Goal: Navigation & Orientation: Find specific page/section

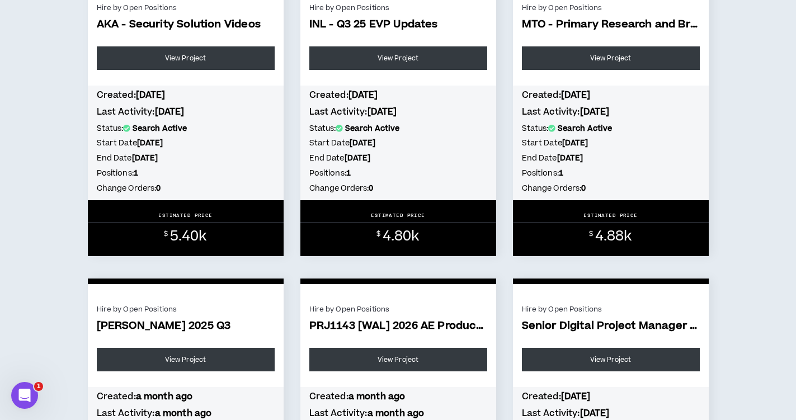
scroll to position [226, 0]
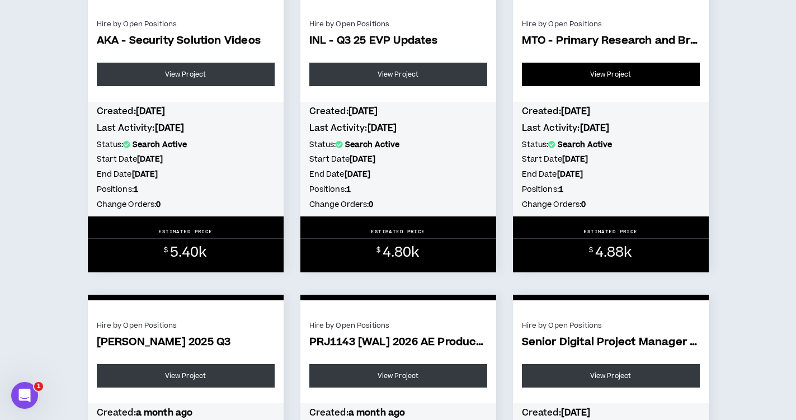
click at [606, 75] on link "View Project" at bounding box center [611, 74] width 178 height 23
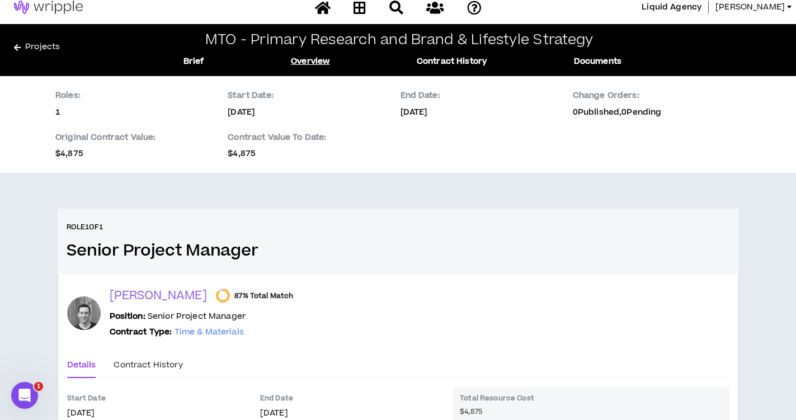
scroll to position [13, 0]
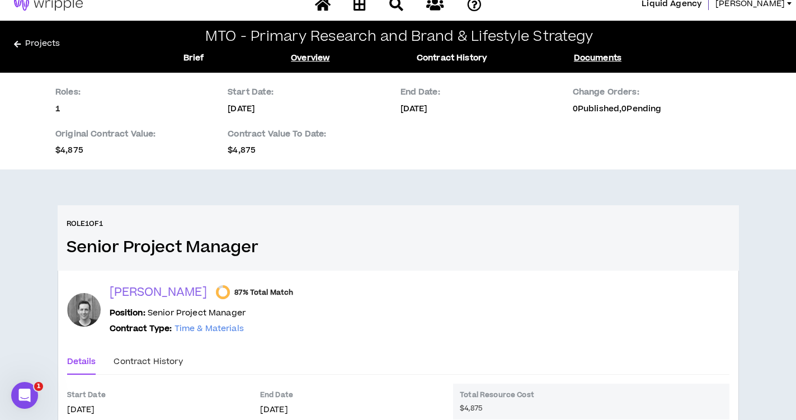
click at [607, 58] on link "Documents" at bounding box center [598, 58] width 48 height 12
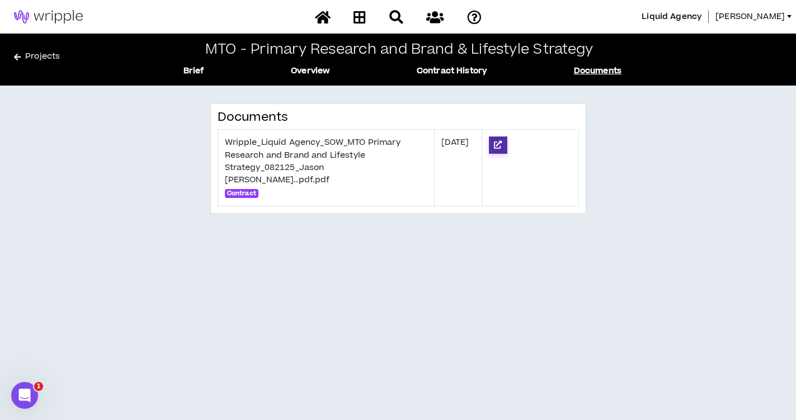
click at [502, 145] on icon at bounding box center [498, 145] width 8 height 8
click at [424, 73] on link "Contract History" at bounding box center [452, 71] width 70 height 12
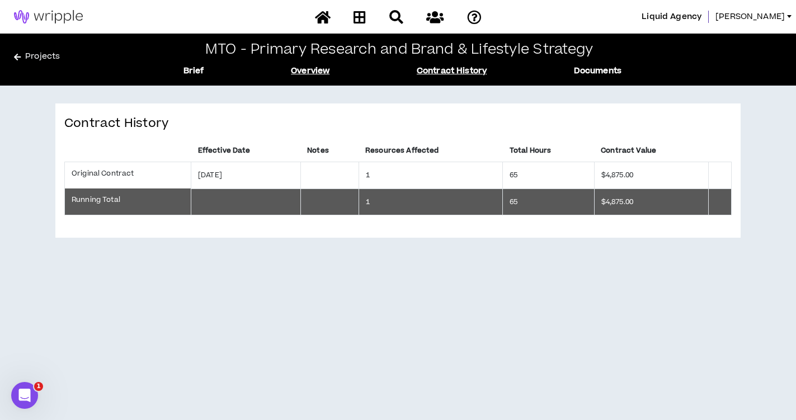
click at [311, 67] on link "Overview" at bounding box center [310, 71] width 39 height 12
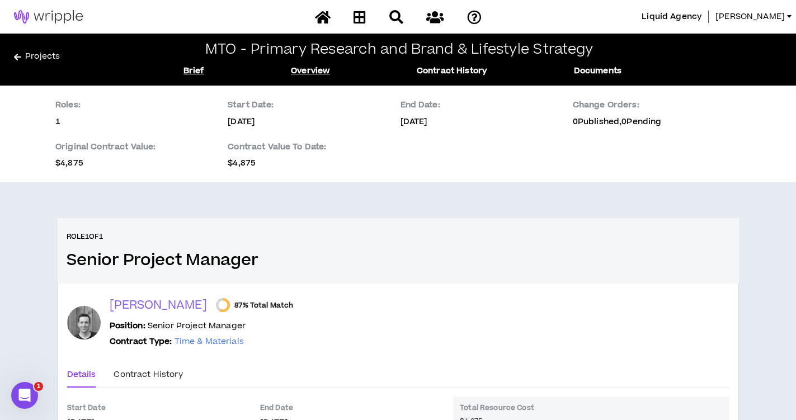
click at [202, 70] on link "Brief" at bounding box center [193, 71] width 21 height 12
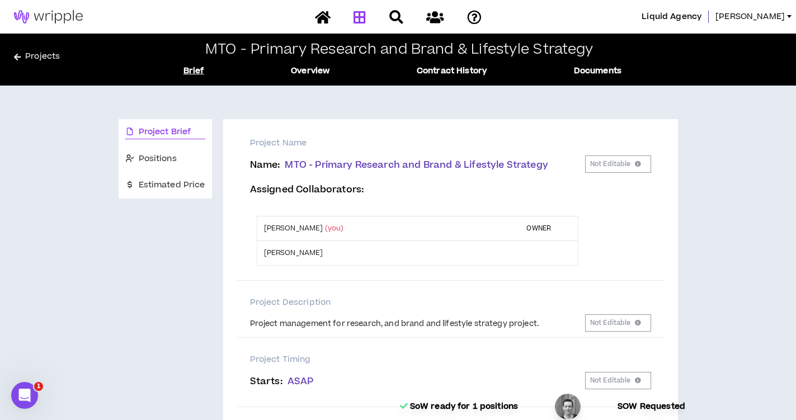
click at [360, 23] on link at bounding box center [360, 17] width 18 height 20
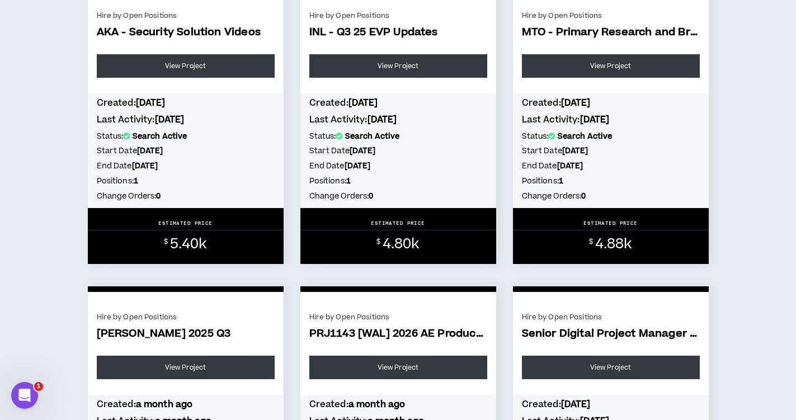
scroll to position [223, 0]
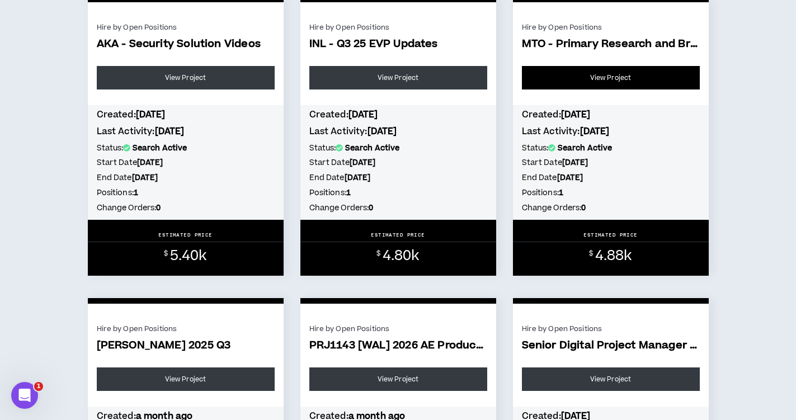
click at [576, 86] on link "View Project" at bounding box center [611, 77] width 178 height 23
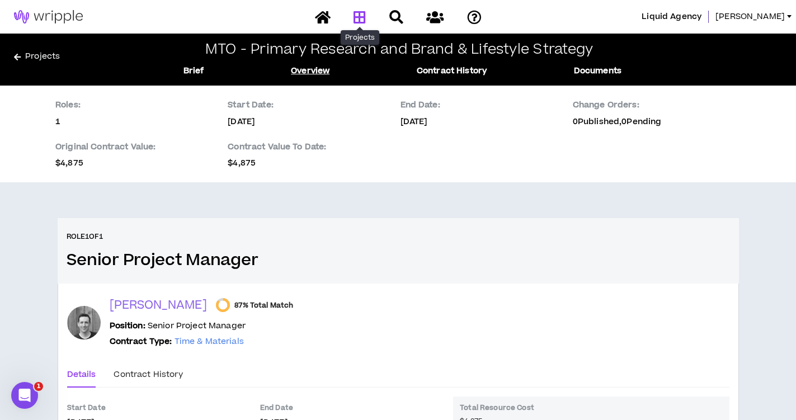
click at [362, 17] on icon at bounding box center [359, 17] width 12 height 14
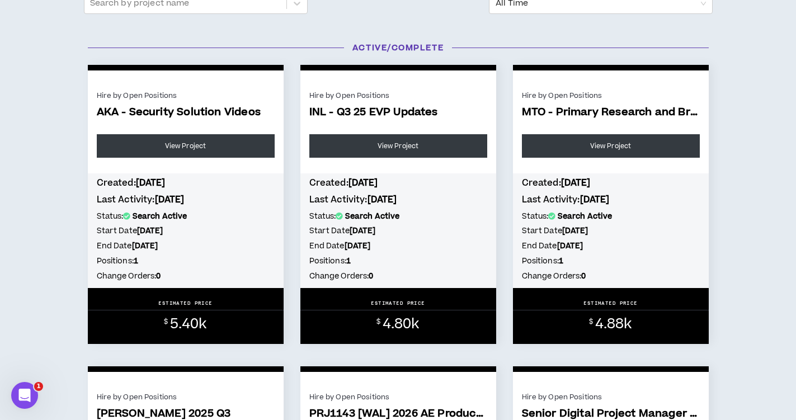
scroll to position [153, 0]
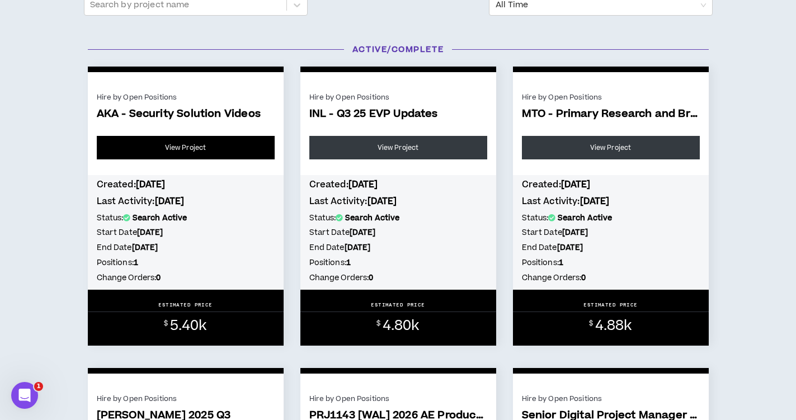
click at [239, 137] on link "View Project" at bounding box center [186, 147] width 178 height 23
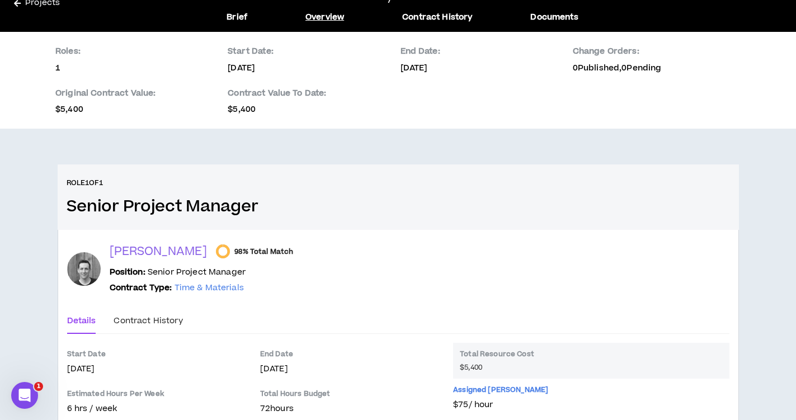
scroll to position [59, 0]
